Goal: Task Accomplishment & Management: Use online tool/utility

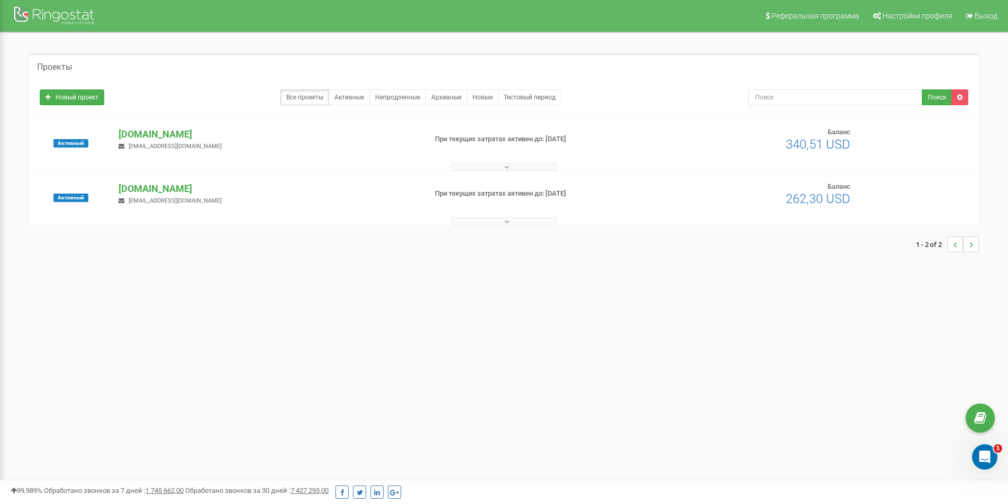
click at [494, 168] on button at bounding box center [504, 167] width 106 height 8
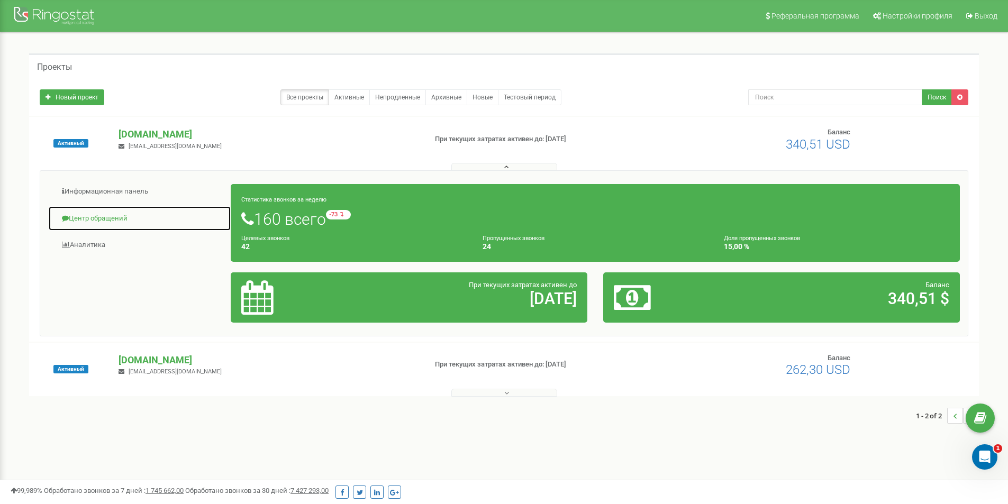
click at [92, 215] on link "Центр обращений" at bounding box center [139, 219] width 183 height 26
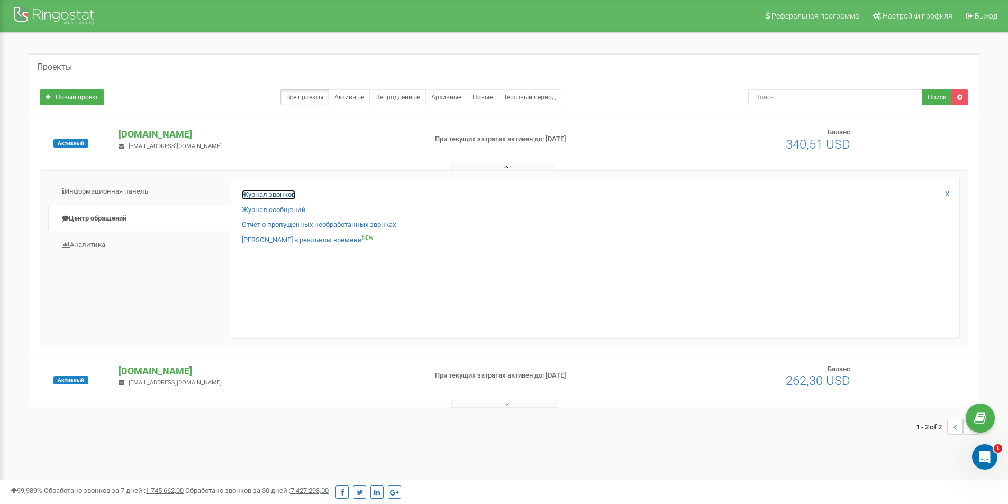
click at [270, 194] on link "Журнал звонков" at bounding box center [268, 195] width 53 height 10
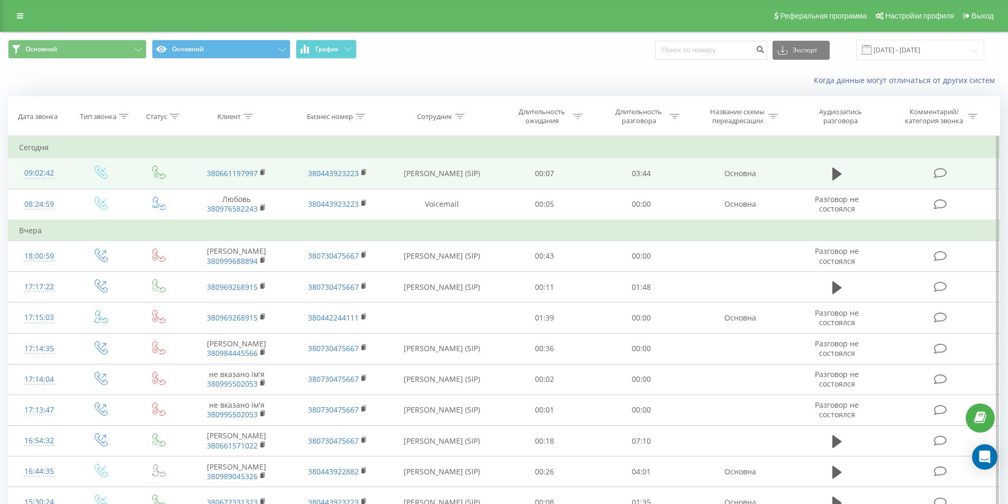
click at [943, 174] on icon at bounding box center [940, 173] width 13 height 11
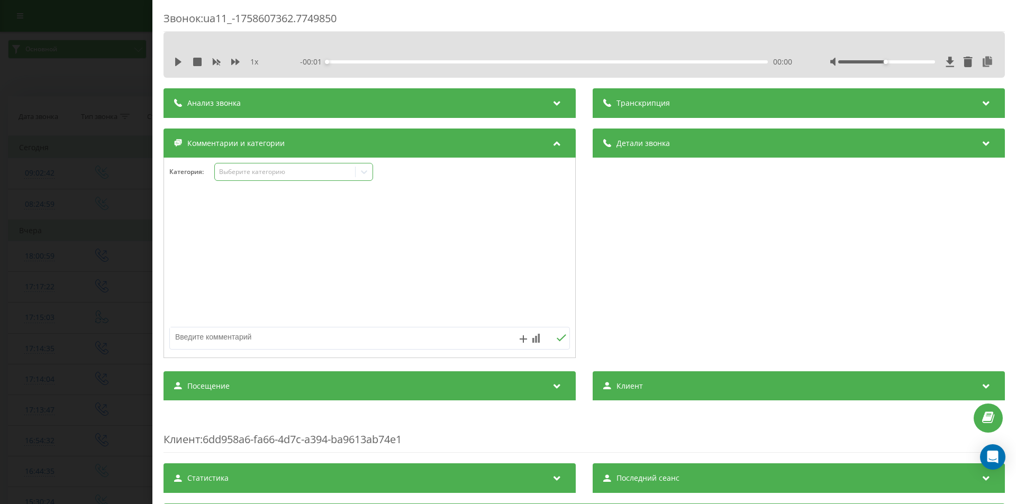
click at [271, 167] on div "Выберите категорию" at bounding box center [285, 172] width 140 height 10
click at [268, 207] on div "Консультация" at bounding box center [294, 208] width 158 height 17
click at [65, 159] on div "Звонок : ua11_-1758607362.7749850 1 x - 00:01 00:00 00:00 Транскрипция Для анал…" at bounding box center [508, 252] width 1016 height 504
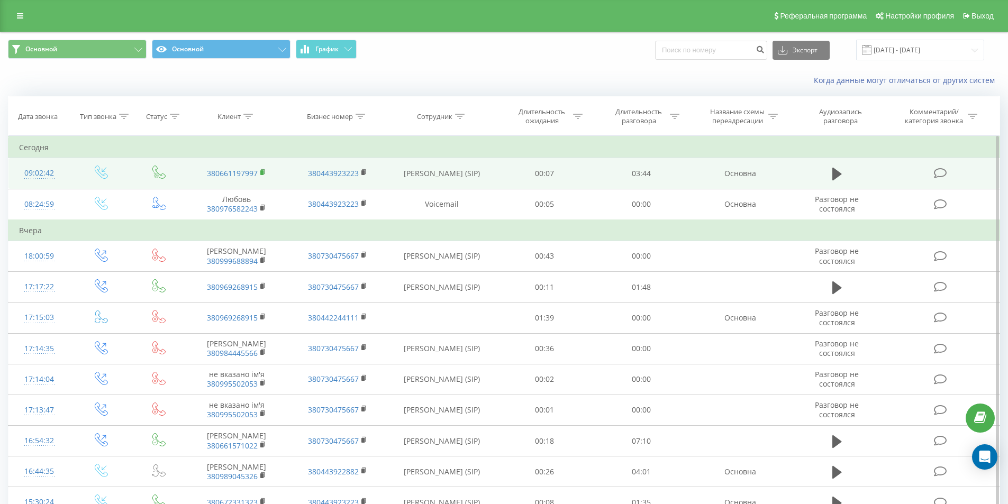
click at [264, 171] on rect at bounding box center [261, 172] width 3 height 5
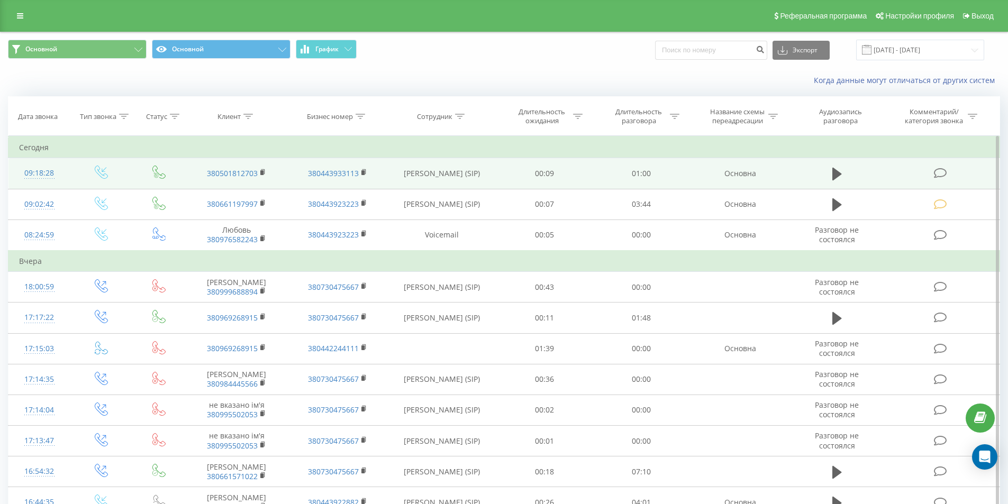
click at [934, 171] on icon at bounding box center [940, 173] width 13 height 11
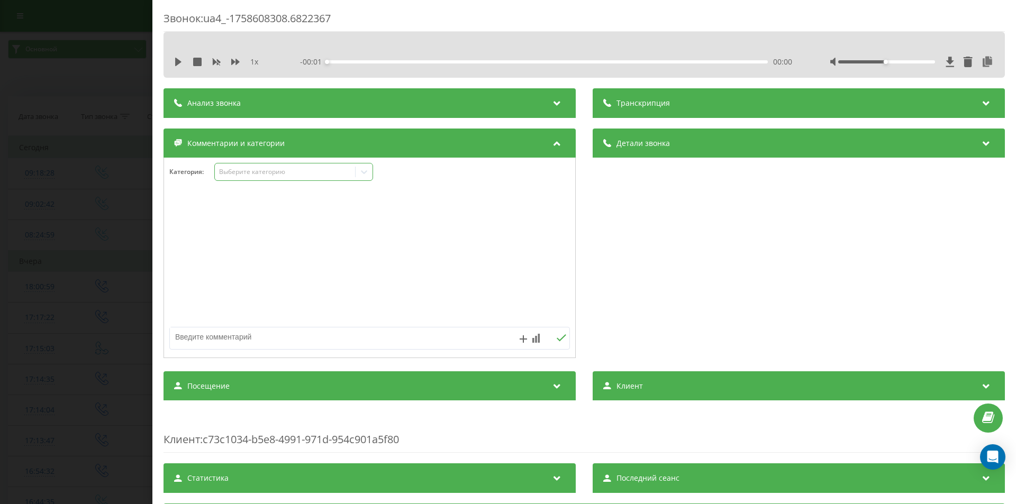
click at [283, 176] on div "Выберите категорию" at bounding box center [285, 172] width 132 height 8
click at [263, 205] on div "Консультация" at bounding box center [294, 208] width 158 height 17
click at [110, 122] on div "Звонок : ua4_-1758608308.6822367 1 x - 01:01 00:00 00:00 Транскрипция Для анали…" at bounding box center [508, 252] width 1016 height 504
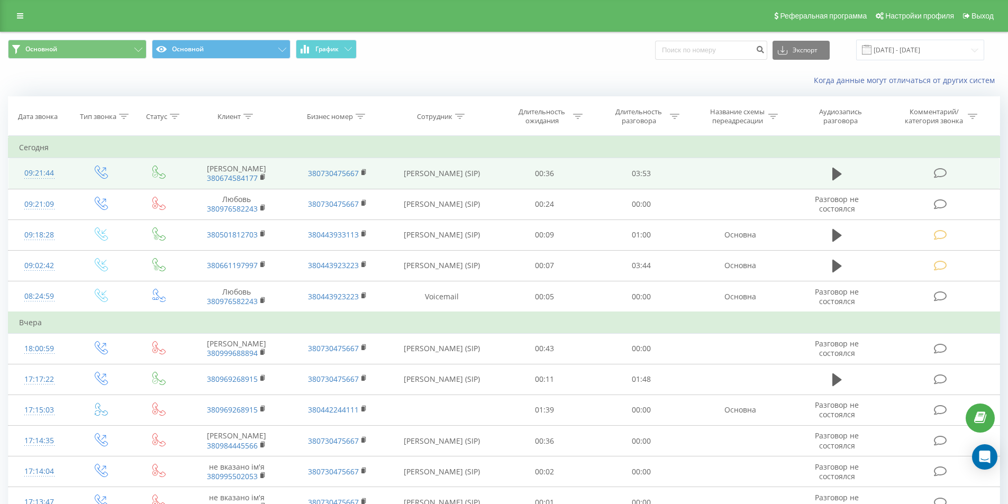
click at [941, 174] on icon at bounding box center [940, 173] width 13 height 11
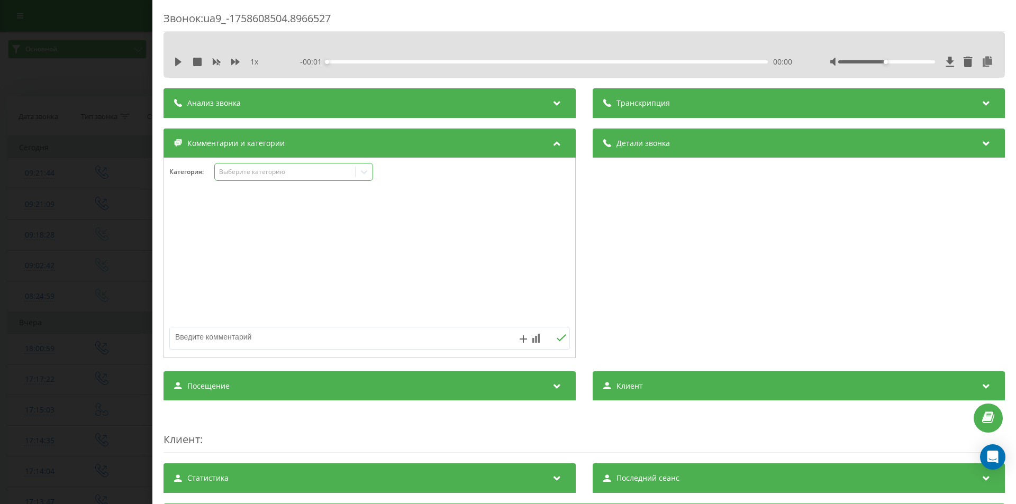
click at [251, 171] on div "Выберите категорию" at bounding box center [285, 172] width 132 height 8
click at [248, 209] on div "Консультация" at bounding box center [294, 208] width 158 height 17
click at [133, 176] on div "Звонок : ua9_-1758608504.8966527 1 x - 00:01 00:00 00:00 Транскрипция Для анали…" at bounding box center [508, 252] width 1016 height 504
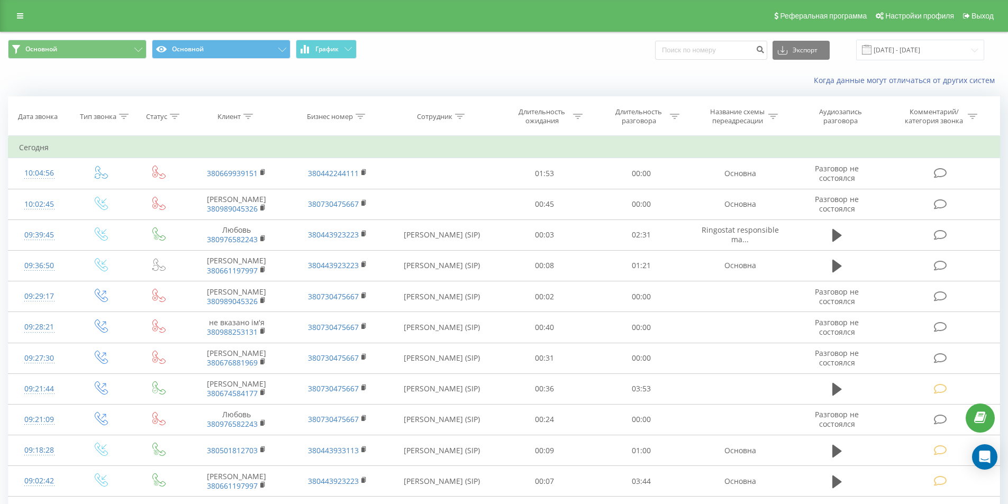
click at [262, 85] on div "Когда данные могут отличаться от других систем" at bounding box center [504, 80] width 1007 height 25
click at [456, 64] on div "Основной Основной График Экспорт .csv .xls .xlsx 23.08.2025 - 23.09.2025" at bounding box center [504, 49] width 1007 height 35
click at [409, 82] on div "Когда данные могут отличаться от других систем" at bounding box center [692, 80] width 629 height 11
click at [386, 75] on div "Когда данные могут отличаться от других систем" at bounding box center [504, 80] width 1007 height 25
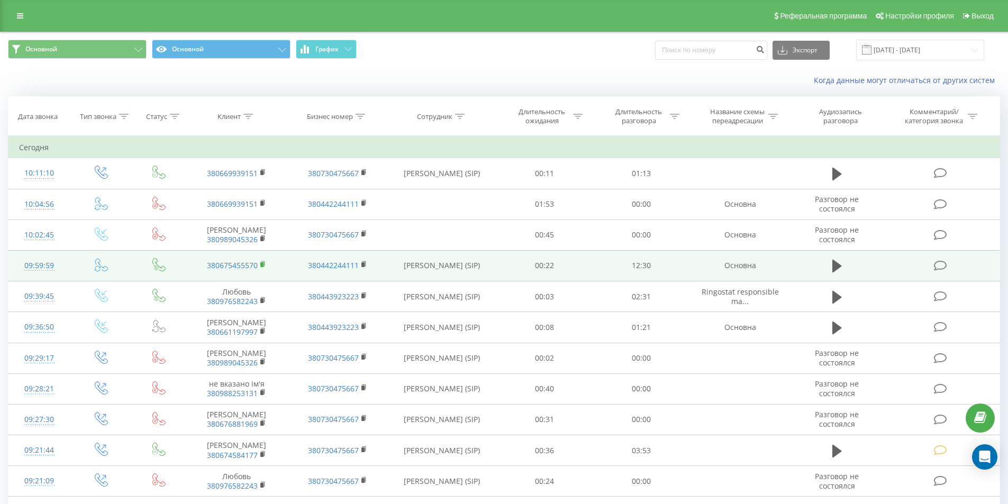
click at [264, 261] on icon at bounding box center [263, 264] width 6 height 7
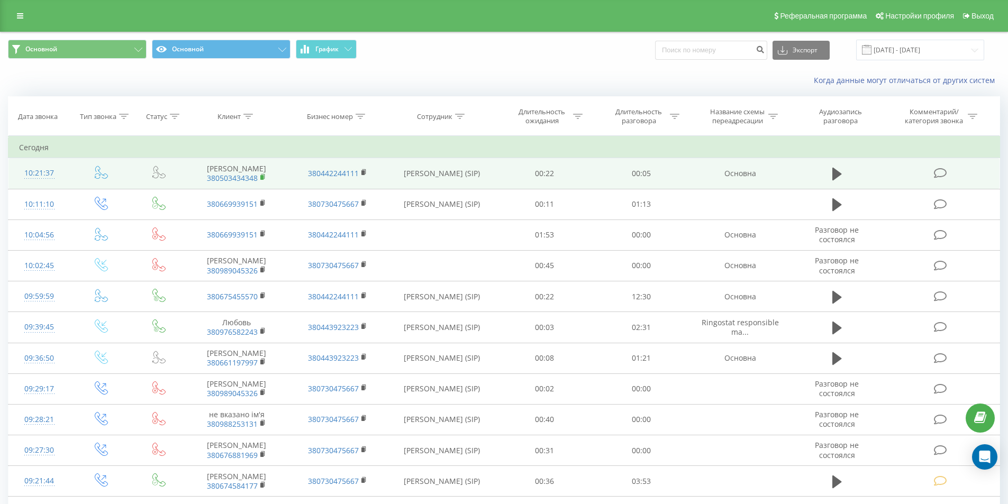
click at [261, 175] on rect at bounding box center [261, 177] width 3 height 5
